Goal: Task Accomplishment & Management: Complete application form

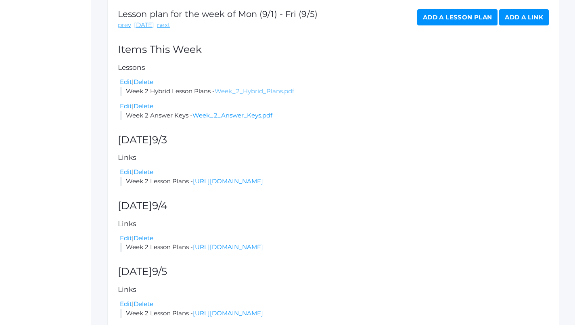
scroll to position [137, 0]
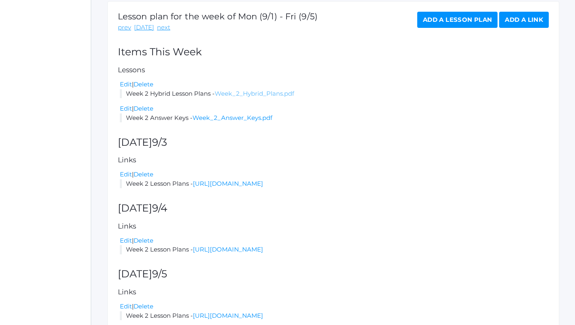
click at [255, 90] on link "Week_2_Hybrid_Plans.pdf" at bounding box center [254, 94] width 79 height 8
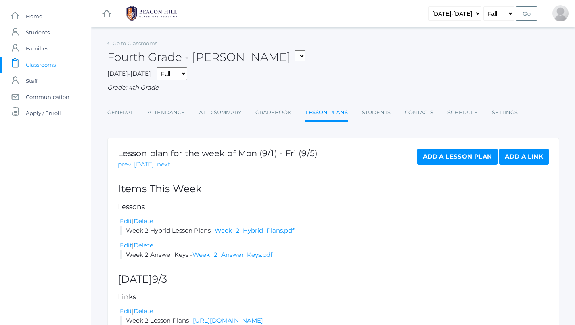
scroll to position [0, 0]
click at [173, 115] on link "Attendance" at bounding box center [166, 112] width 37 height 16
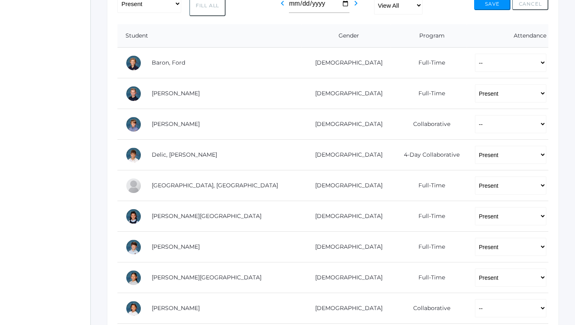
scroll to position [137, 0]
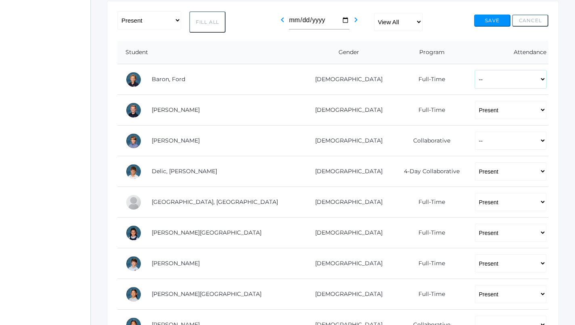
select select "AE"
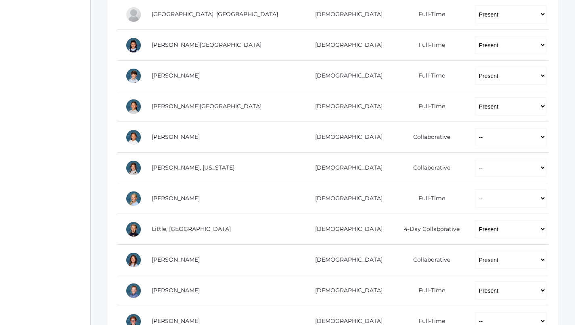
scroll to position [327, 0]
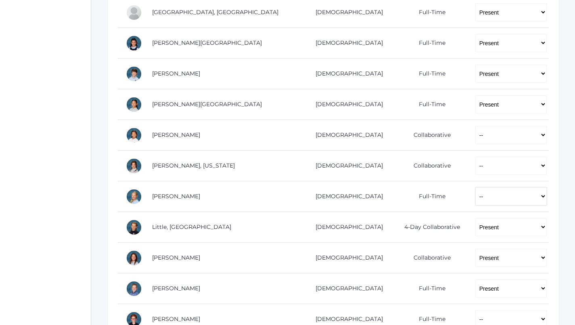
select select "P"
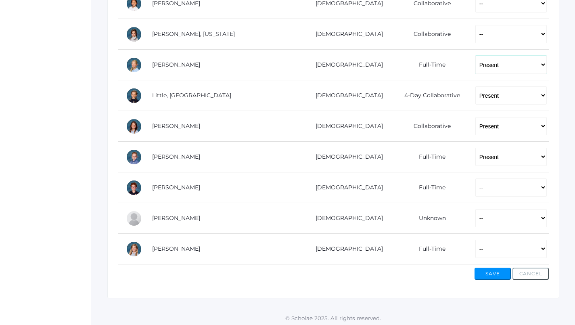
scroll to position [458, 0]
select select "AE"
select select "PH"
select select "AE"
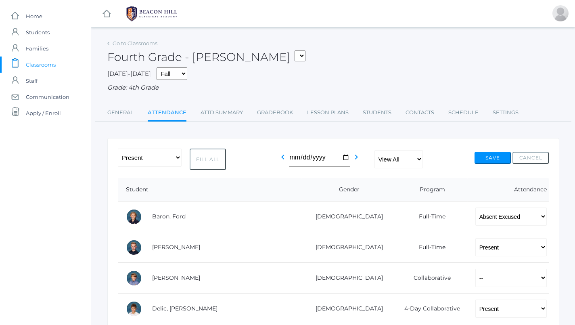
scroll to position [0, 0]
click at [488, 157] on button "Save" at bounding box center [492, 158] width 36 height 12
